Goal: Task Accomplishment & Management: Use online tool/utility

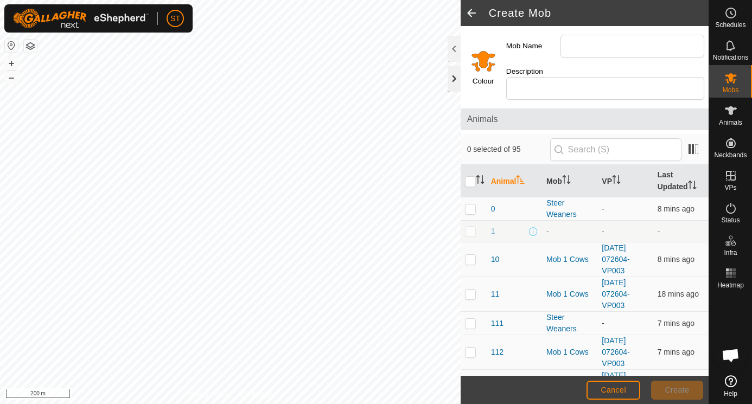
click at [450, 78] on div at bounding box center [454, 79] width 13 height 26
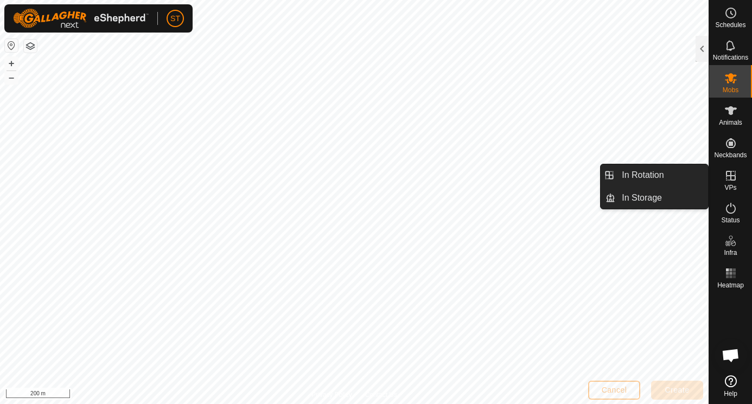
click at [730, 178] on icon at bounding box center [730, 175] width 13 height 13
click at [644, 174] on link "In Rotation" at bounding box center [661, 175] width 93 height 22
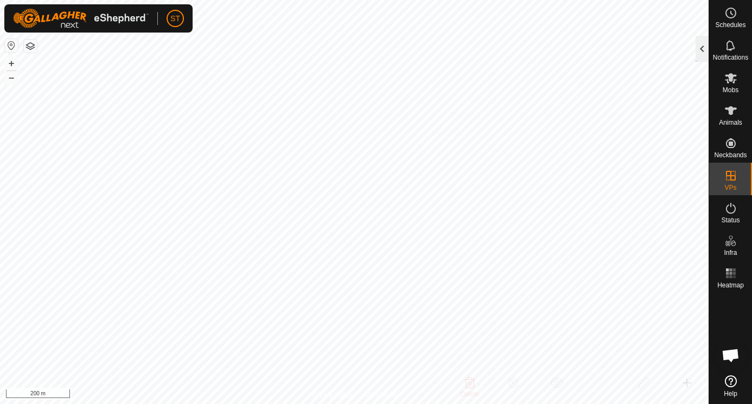
click at [706, 49] on div at bounding box center [701, 49] width 13 height 26
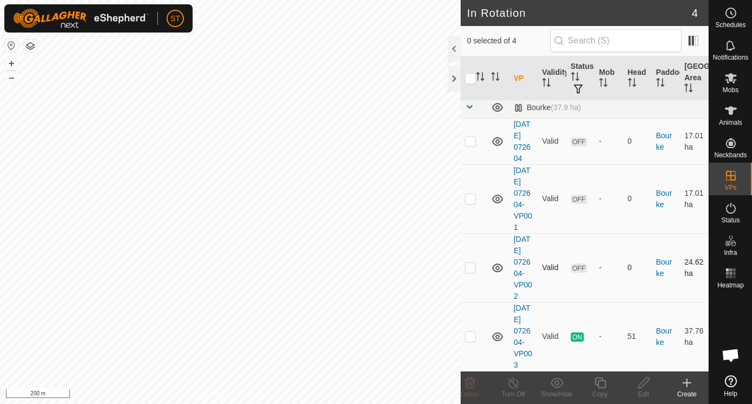
scroll to position [4, 0]
click at [474, 340] on p-checkbox at bounding box center [470, 336] width 11 height 9
checkbox input "true"
click at [603, 380] on icon at bounding box center [600, 383] width 11 height 11
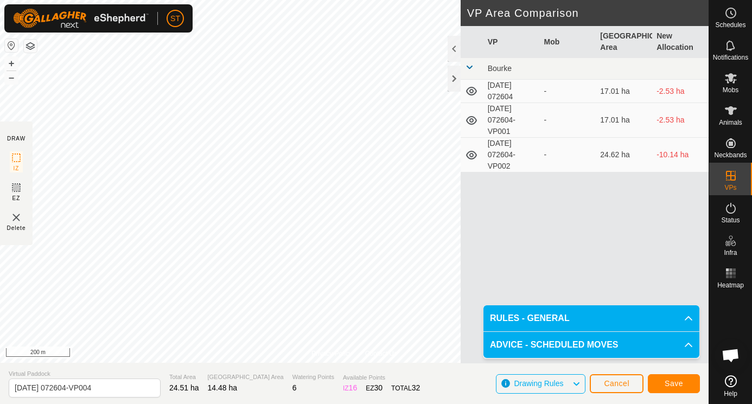
click at [678, 384] on span "Save" at bounding box center [674, 383] width 18 height 9
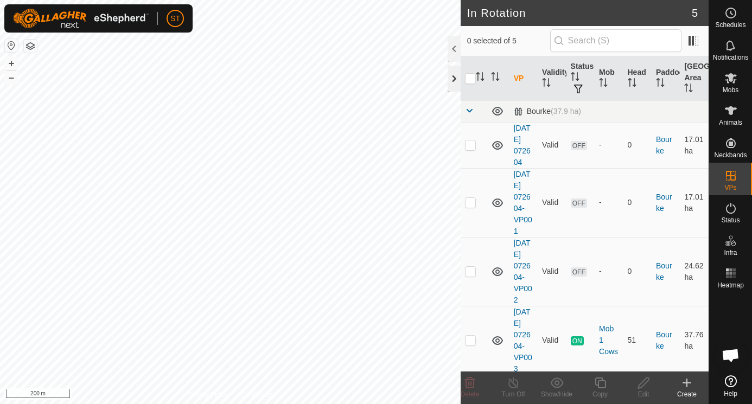
click at [455, 79] on div at bounding box center [454, 79] width 13 height 26
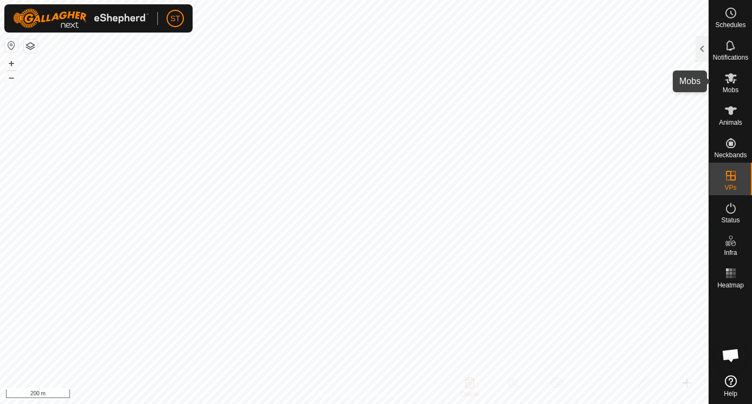
click at [731, 85] on es-mob-svg-icon at bounding box center [731, 77] width 20 height 17
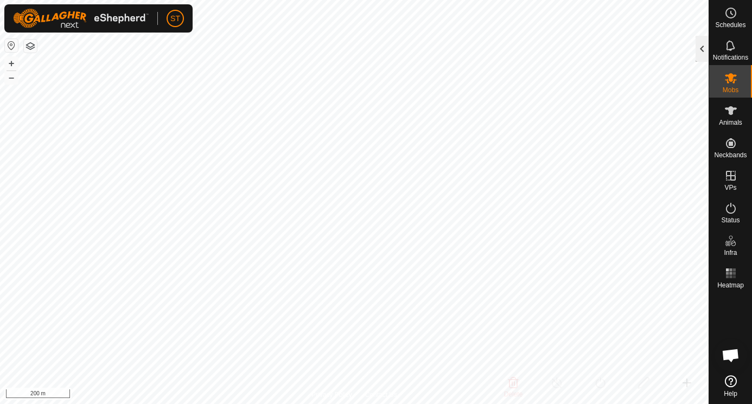
click at [698, 49] on div at bounding box center [701, 49] width 13 height 26
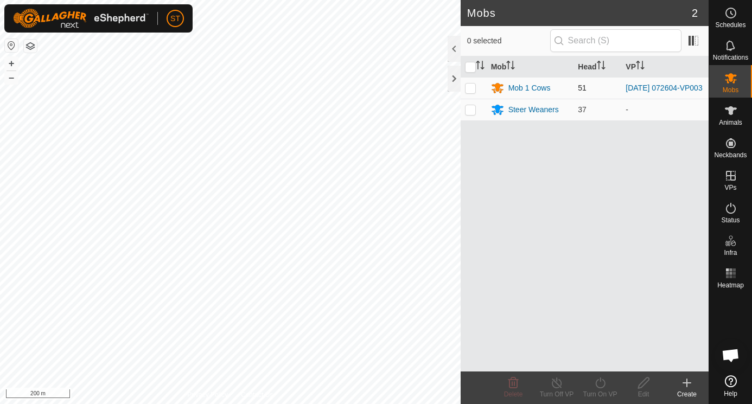
click at [470, 87] on p-checkbox at bounding box center [470, 88] width 11 height 9
checkbox input "true"
click at [601, 386] on icon at bounding box center [600, 382] width 14 height 13
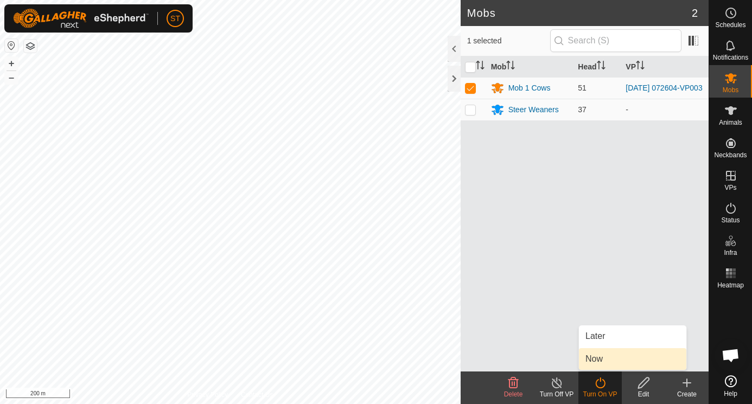
click at [591, 357] on link "Now" at bounding box center [632, 359] width 107 height 22
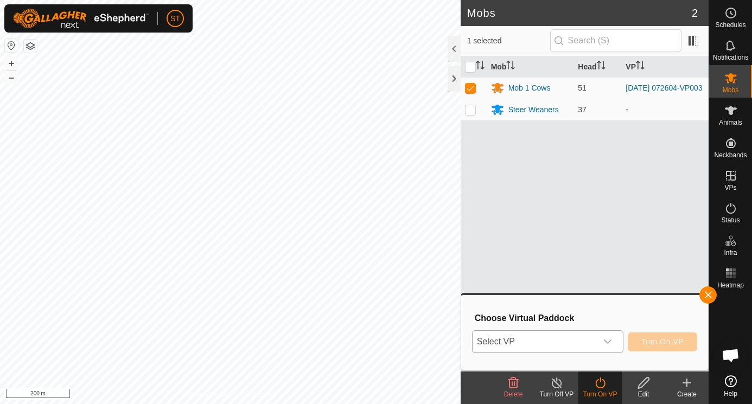
click at [609, 341] on icon "dropdown trigger" at bounding box center [608, 342] width 8 height 4
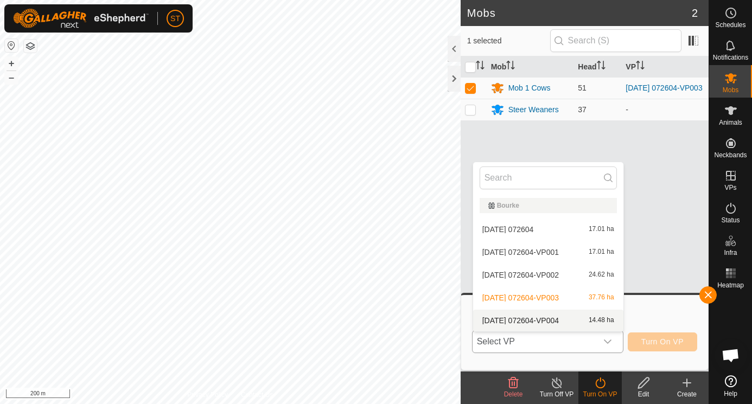
click at [508, 320] on li "2025-09-02 072604-VP004 14.48 ha" at bounding box center [548, 321] width 150 height 22
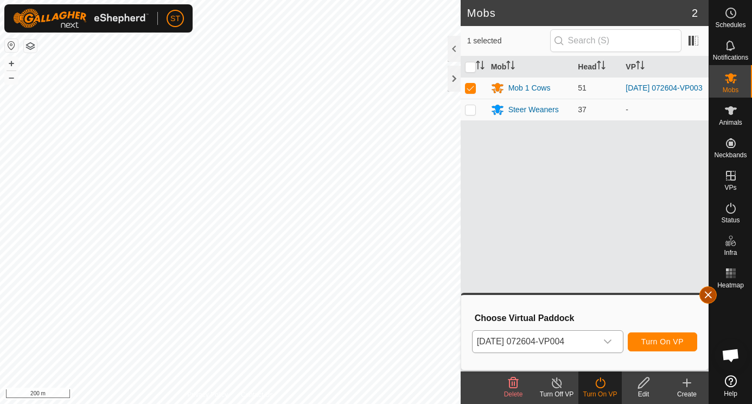
click at [707, 292] on button "button" at bounding box center [707, 294] width 17 height 17
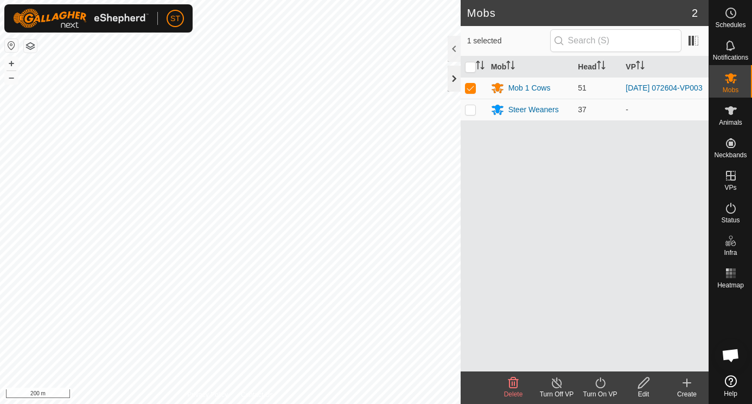
click at [454, 77] on div at bounding box center [454, 79] width 13 height 26
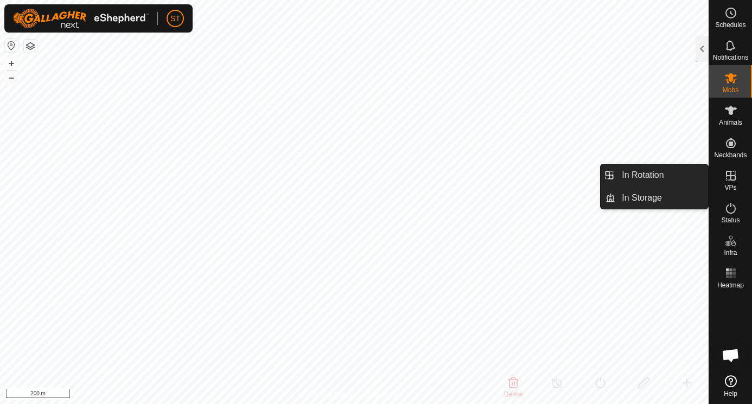
click at [731, 177] on icon at bounding box center [730, 175] width 13 height 13
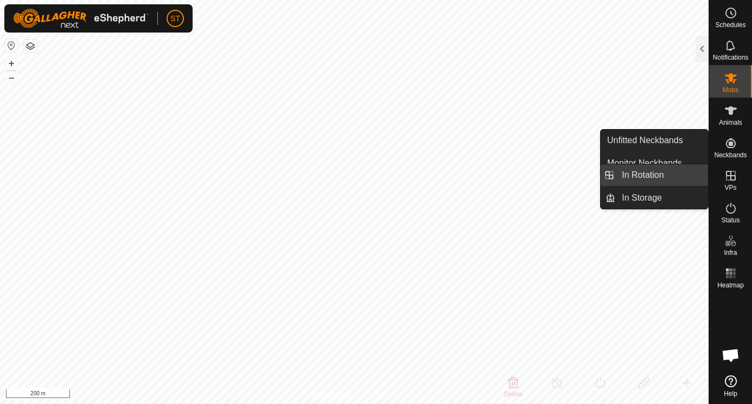
click at [636, 176] on link "In Rotation" at bounding box center [661, 175] width 93 height 22
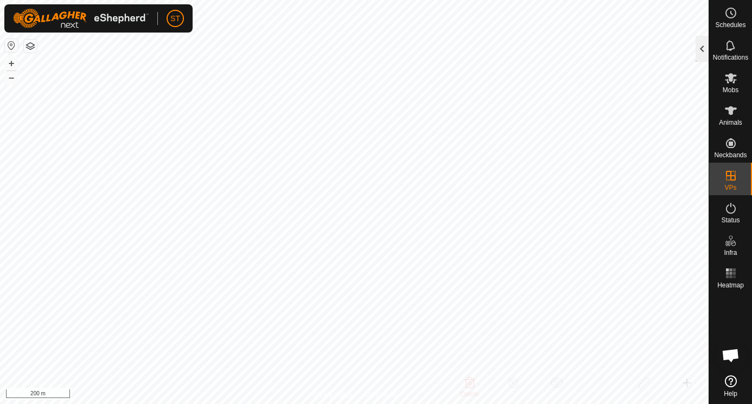
click at [701, 48] on div at bounding box center [701, 49] width 13 height 26
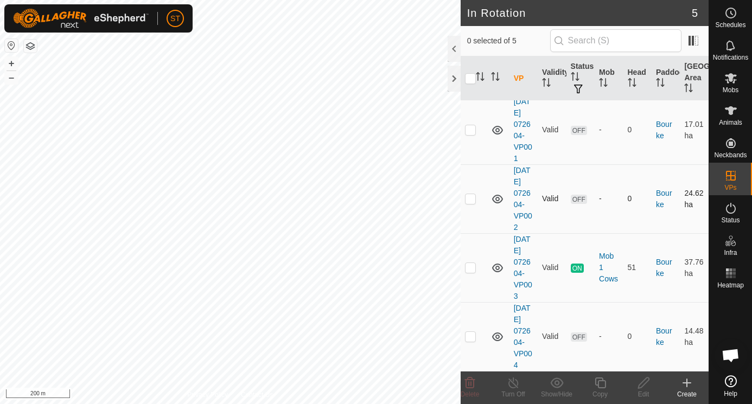
scroll to position [73, 0]
click at [473, 340] on p-checkbox at bounding box center [470, 336] width 11 height 9
checkbox input "true"
click at [600, 384] on icon at bounding box center [600, 382] width 14 height 13
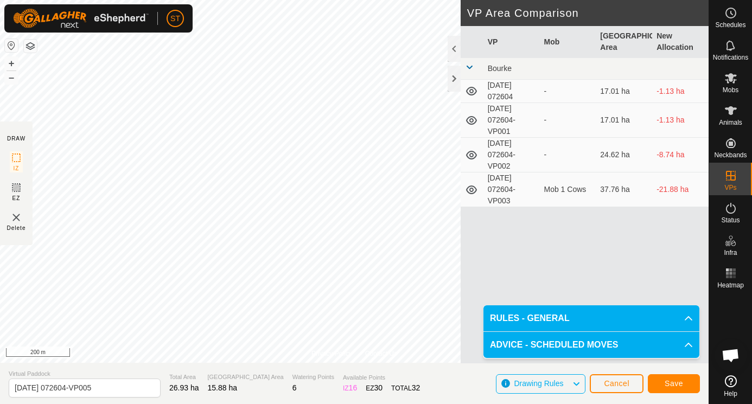
click at [678, 384] on span "Save" at bounding box center [674, 383] width 18 height 9
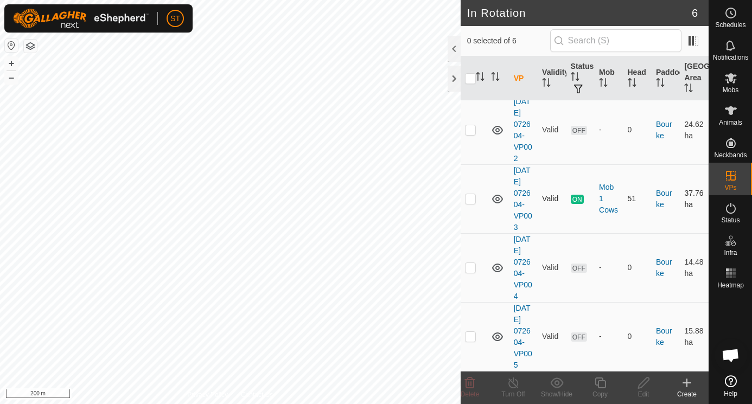
scroll to position [142, 0]
click at [451, 78] on div at bounding box center [454, 79] width 13 height 26
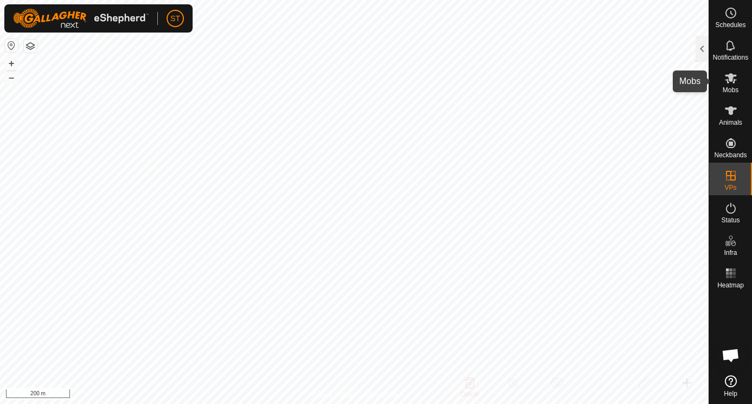
click at [731, 81] on icon at bounding box center [731, 78] width 12 height 10
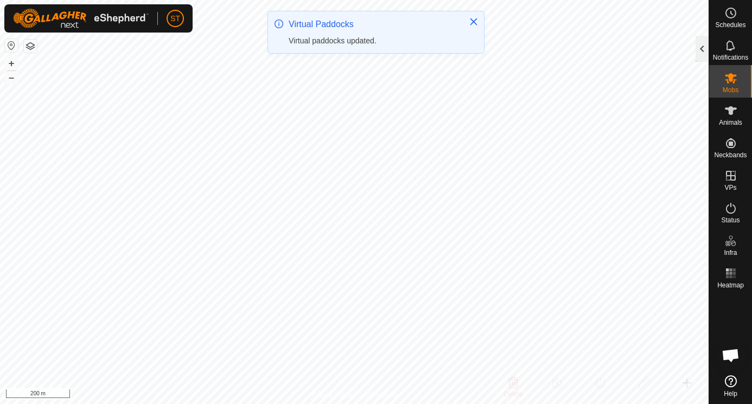
click at [700, 49] on div at bounding box center [701, 49] width 13 height 26
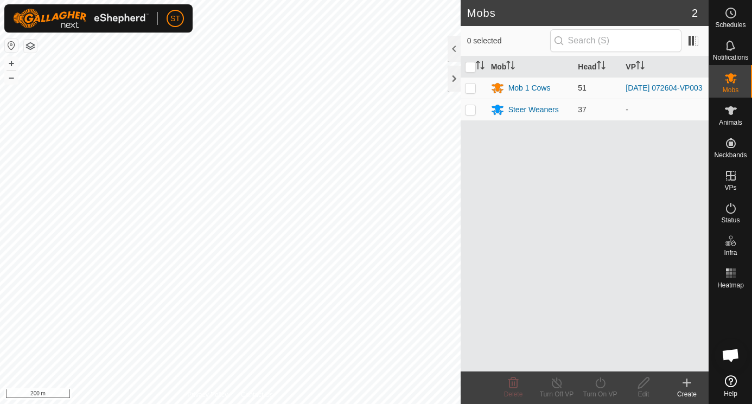
click at [469, 90] on p-checkbox at bounding box center [470, 88] width 11 height 9
checkbox input "true"
click at [599, 385] on icon at bounding box center [600, 382] width 14 height 13
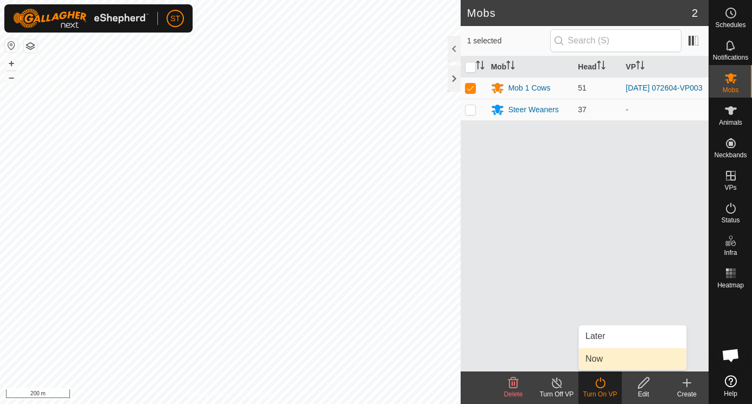
click at [593, 360] on link "Now" at bounding box center [632, 359] width 107 height 22
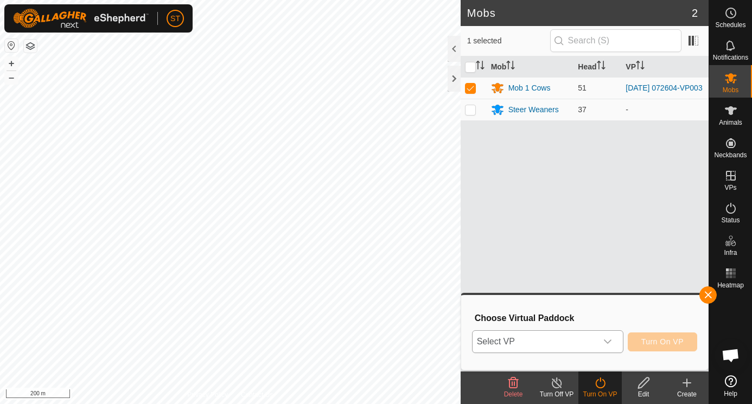
click at [501, 343] on span "Select VP" at bounding box center [534, 342] width 124 height 22
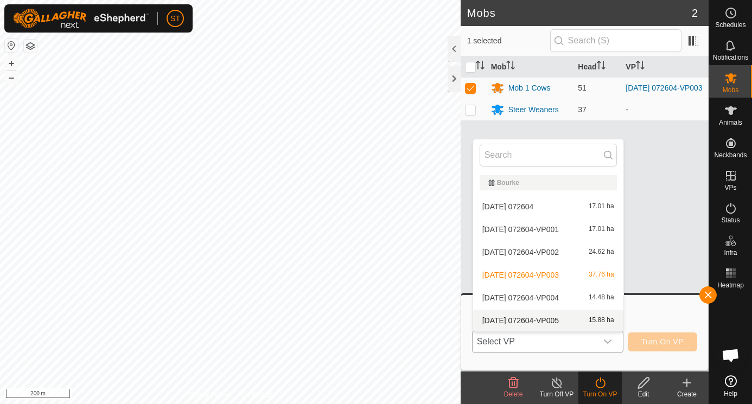
click at [491, 318] on li "2025-09-02 072604-VP005 15.88 ha" at bounding box center [548, 321] width 150 height 22
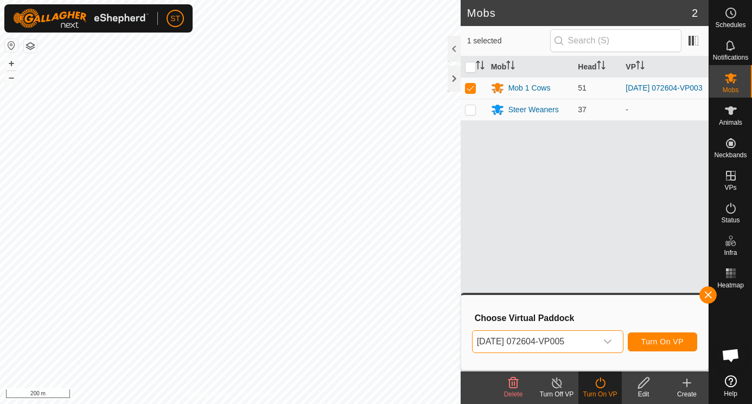
click at [672, 343] on span "Turn On VP" at bounding box center [662, 341] width 42 height 9
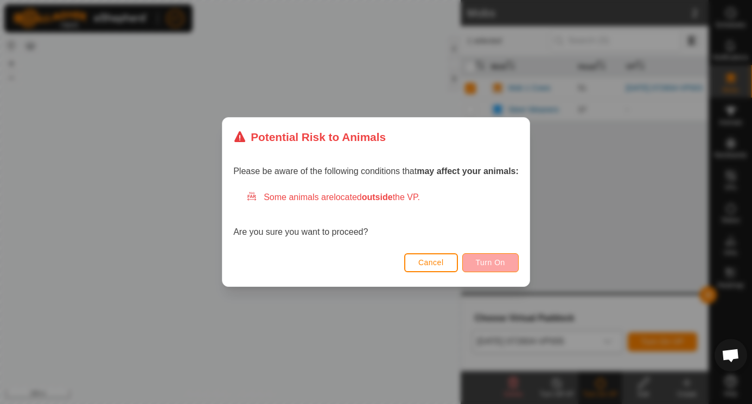
click at [488, 258] on span "Turn On" at bounding box center [490, 262] width 29 height 9
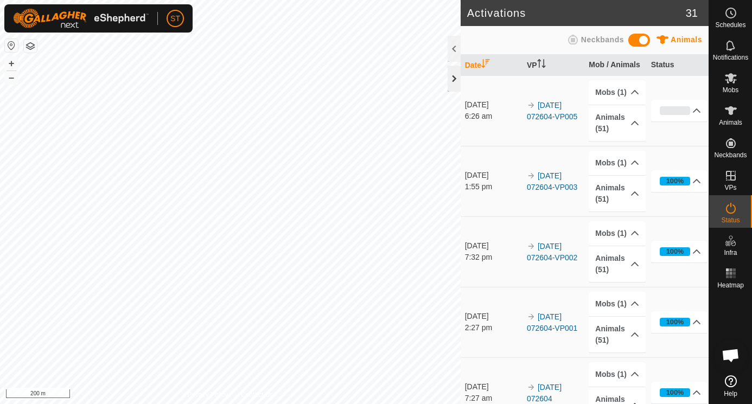
click at [451, 82] on div at bounding box center [454, 79] width 13 height 26
